Goal: Task Accomplishment & Management: Complete application form

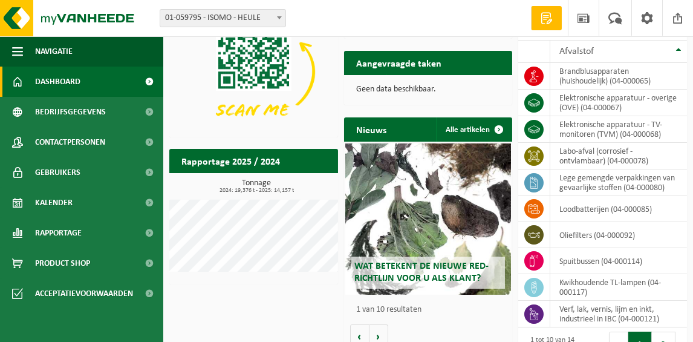
scroll to position [135, 0]
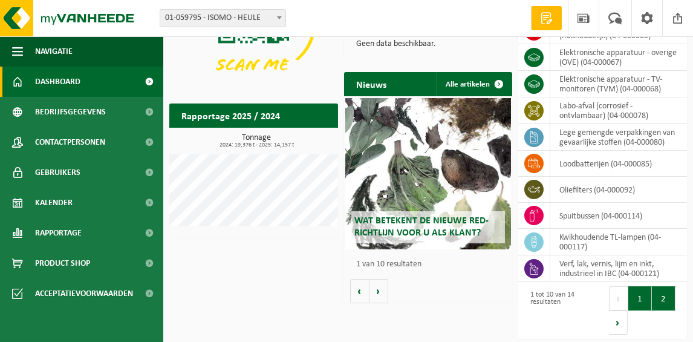
click at [663, 294] on button "2" at bounding box center [664, 298] width 24 height 24
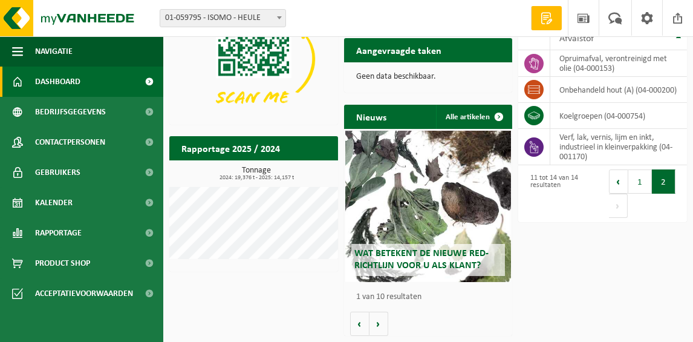
scroll to position [101, 0]
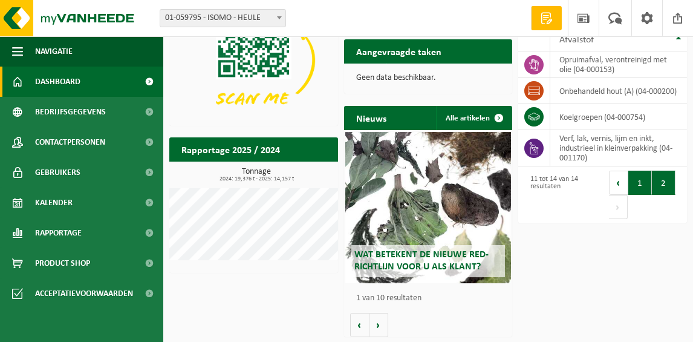
click at [636, 181] on button "1" at bounding box center [640, 183] width 24 height 24
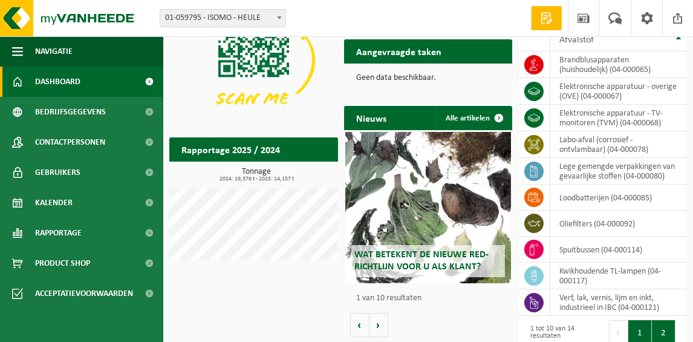
click at [657, 325] on button "2" at bounding box center [664, 332] width 24 height 24
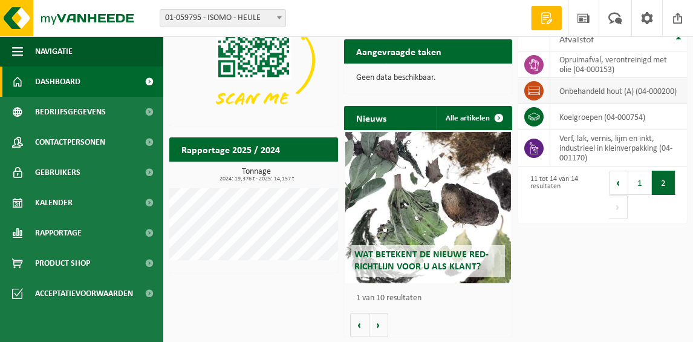
click at [630, 78] on td "onbehandeld hout (A) (04-000200)" at bounding box center [618, 91] width 137 height 26
click at [600, 91] on td "onbehandeld hout (A) (04-000200)" at bounding box center [618, 91] width 137 height 26
click at [540, 86] on icon at bounding box center [534, 90] width 12 height 8
click at [584, 89] on td "onbehandeld hout (A) (04-000200)" at bounding box center [618, 91] width 137 height 26
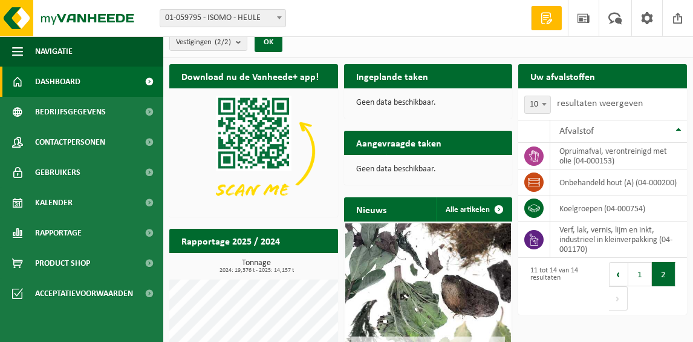
scroll to position [0, 0]
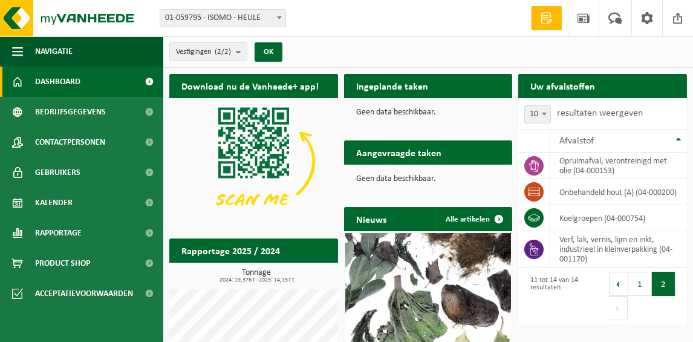
click at [426, 93] on h2 "Ingeplande taken" at bounding box center [392, 86] width 96 height 24
click at [414, 88] on h2 "Ingeplande taken" at bounding box center [392, 86] width 96 height 24
click at [410, 114] on p "Geen data beschikbaar." at bounding box center [428, 112] width 145 height 8
click at [394, 91] on h2 "Ingeplande taken" at bounding box center [392, 86] width 96 height 24
click at [281, 54] on button "OK" at bounding box center [269, 51] width 28 height 19
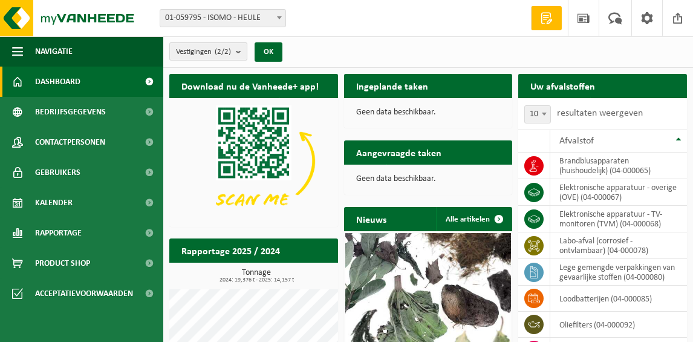
click at [240, 54] on b "submit" at bounding box center [241, 51] width 11 height 17
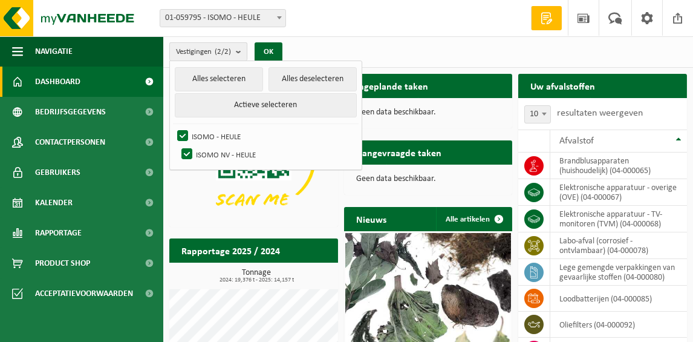
click at [240, 54] on b "submit" at bounding box center [241, 52] width 11 height 18
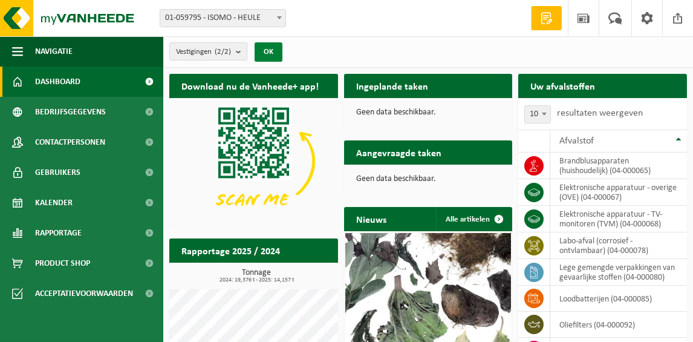
click at [256, 54] on button "OK" at bounding box center [269, 51] width 28 height 19
click at [266, 54] on button "OK" at bounding box center [269, 51] width 28 height 19
click at [398, 110] on p "Geen data beschikbaar." at bounding box center [428, 112] width 145 height 8
click at [546, 18] on span at bounding box center [547, 18] width 18 height 12
click at [400, 90] on h2 "Ingeplande taken" at bounding box center [392, 86] width 96 height 24
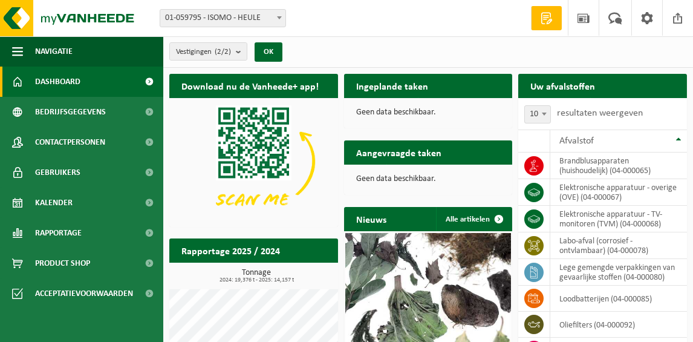
click at [400, 90] on h2 "Ingeplande taken" at bounding box center [392, 86] width 96 height 24
click at [388, 112] on p "Geen data beschikbaar." at bounding box center [428, 112] width 145 height 8
click at [66, 86] on span "Dashboard" at bounding box center [57, 82] width 45 height 30
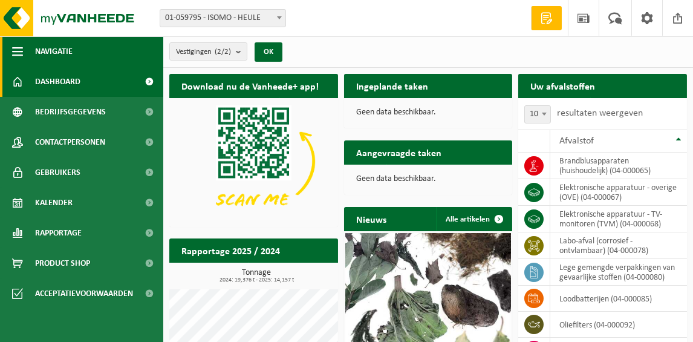
click at [18, 51] on span "button" at bounding box center [17, 51] width 11 height 30
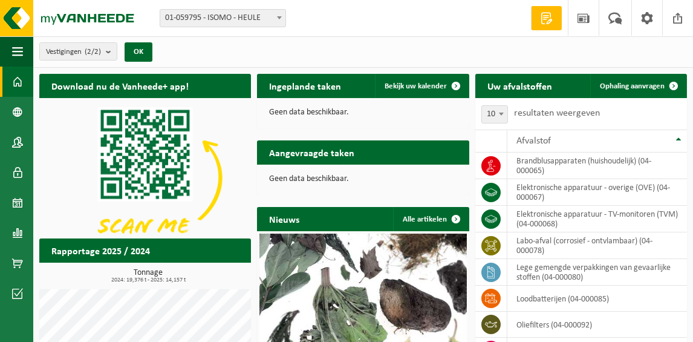
click at [318, 93] on h2 "Ingeplande taken" at bounding box center [305, 86] width 96 height 24
click at [313, 109] on p "Geen data beschikbaar." at bounding box center [363, 112] width 188 height 8
click at [454, 86] on span at bounding box center [456, 86] width 24 height 24
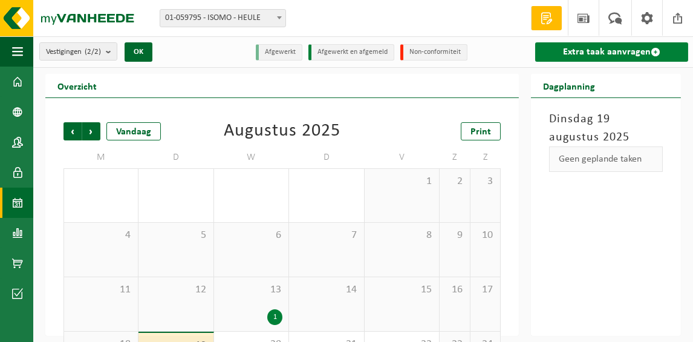
click at [613, 55] on link "Extra taak aanvragen" at bounding box center [611, 51] width 153 height 19
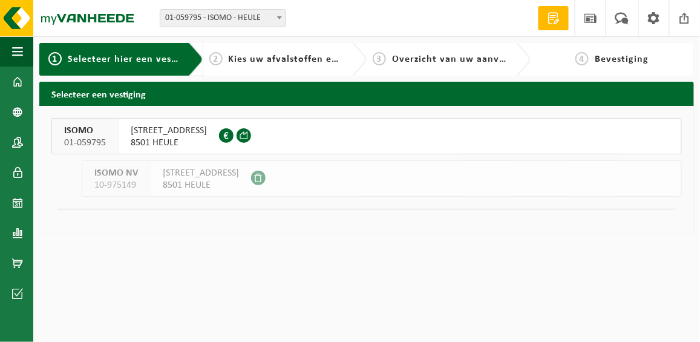
click at [172, 180] on span "8501 HEULE" at bounding box center [201, 185] width 76 height 12
click at [151, 142] on span "8501 HEULE" at bounding box center [169, 143] width 76 height 12
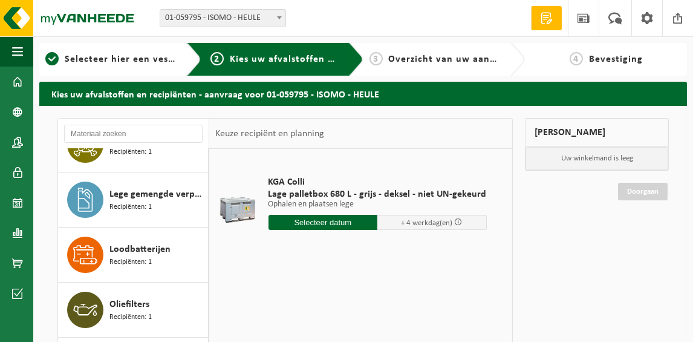
scroll to position [345, 0]
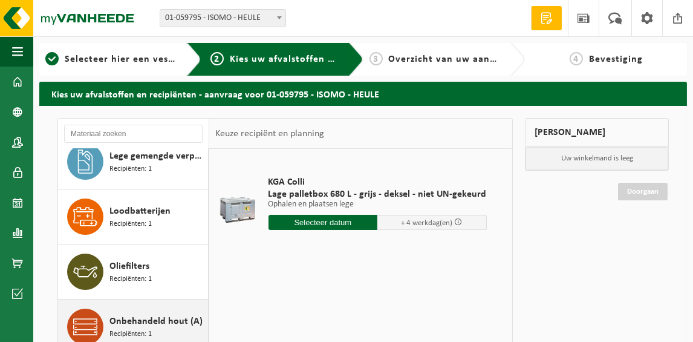
click at [147, 316] on span "Onbehandeld hout (A)" at bounding box center [155, 321] width 93 height 15
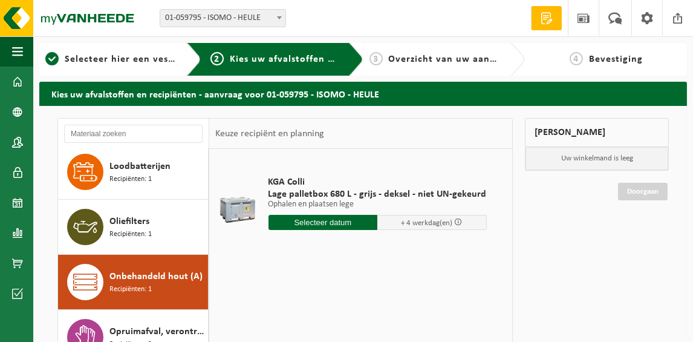
scroll to position [403, 0]
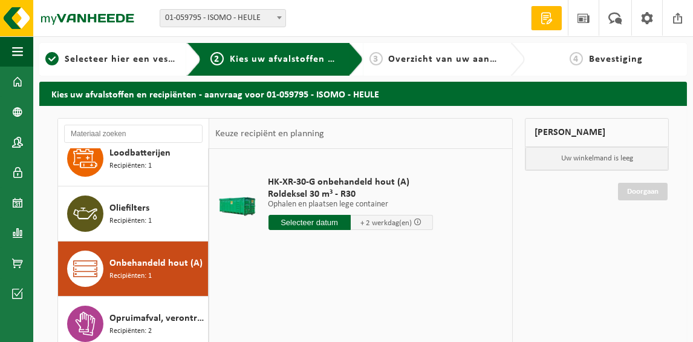
click at [323, 217] on input "text" at bounding box center [310, 222] width 82 height 15
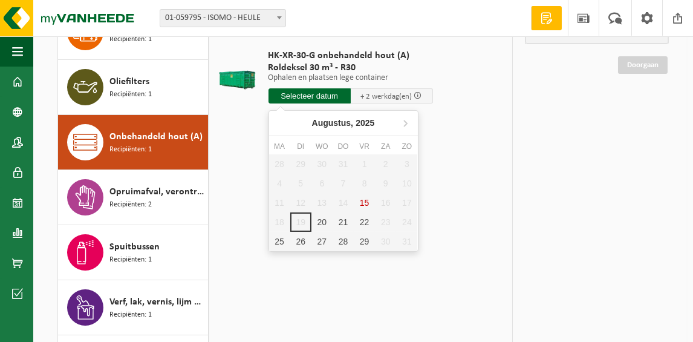
scroll to position [132, 0]
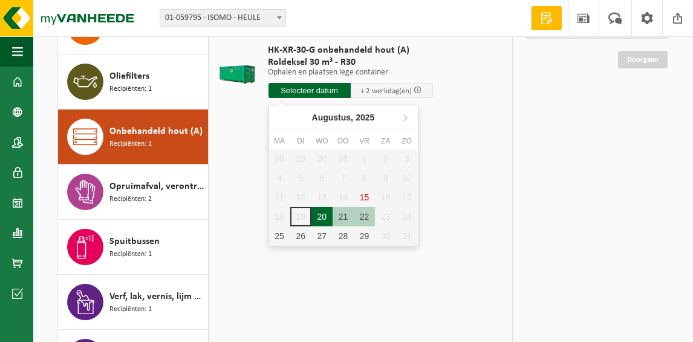
click at [320, 213] on div "20" at bounding box center [322, 216] width 21 height 19
type input "Van 2025-08-20"
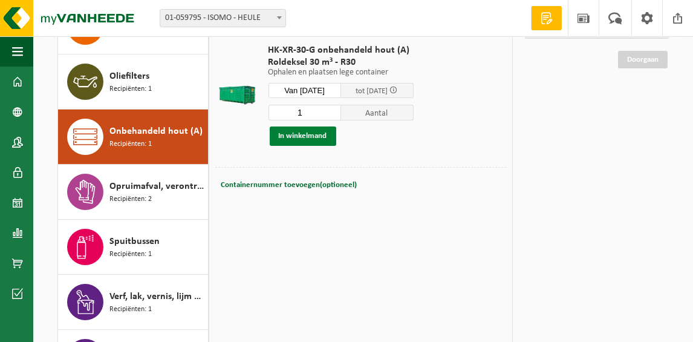
click at [310, 129] on button "In winkelmand" at bounding box center [303, 135] width 67 height 19
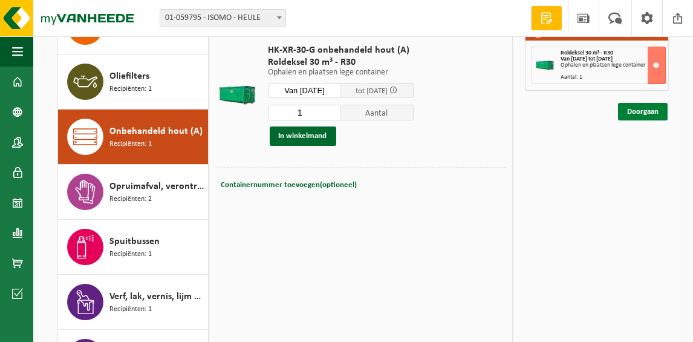
click at [654, 111] on link "Doorgaan" at bounding box center [643, 112] width 50 height 18
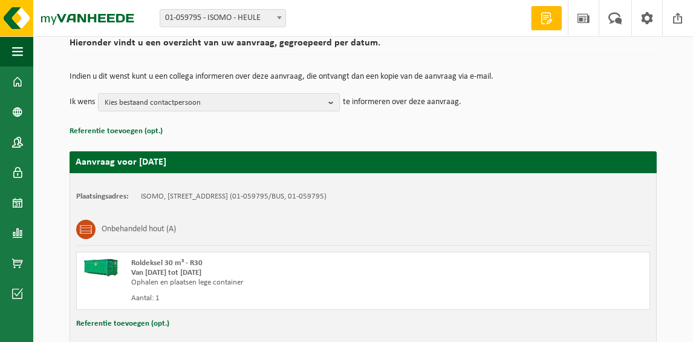
scroll to position [175, 0]
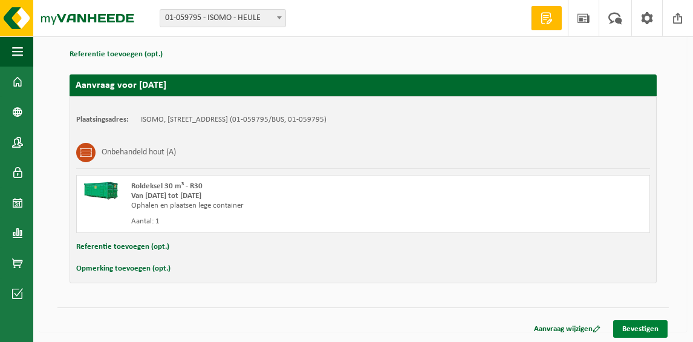
click at [633, 331] on link "Bevestigen" at bounding box center [640, 329] width 54 height 18
